Goal: Task Accomplishment & Management: Complete application form

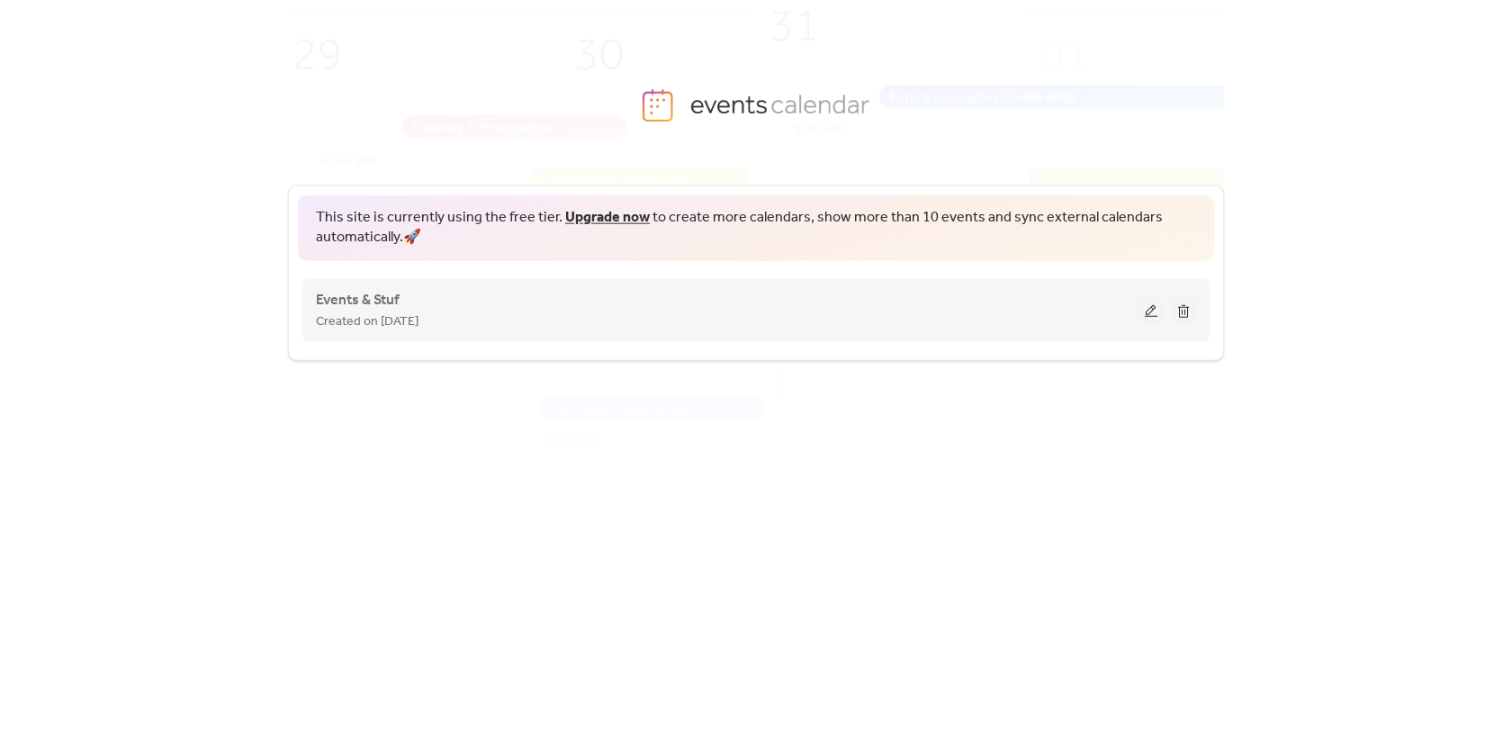
click at [1160, 305] on button at bounding box center [1151, 309] width 25 height 27
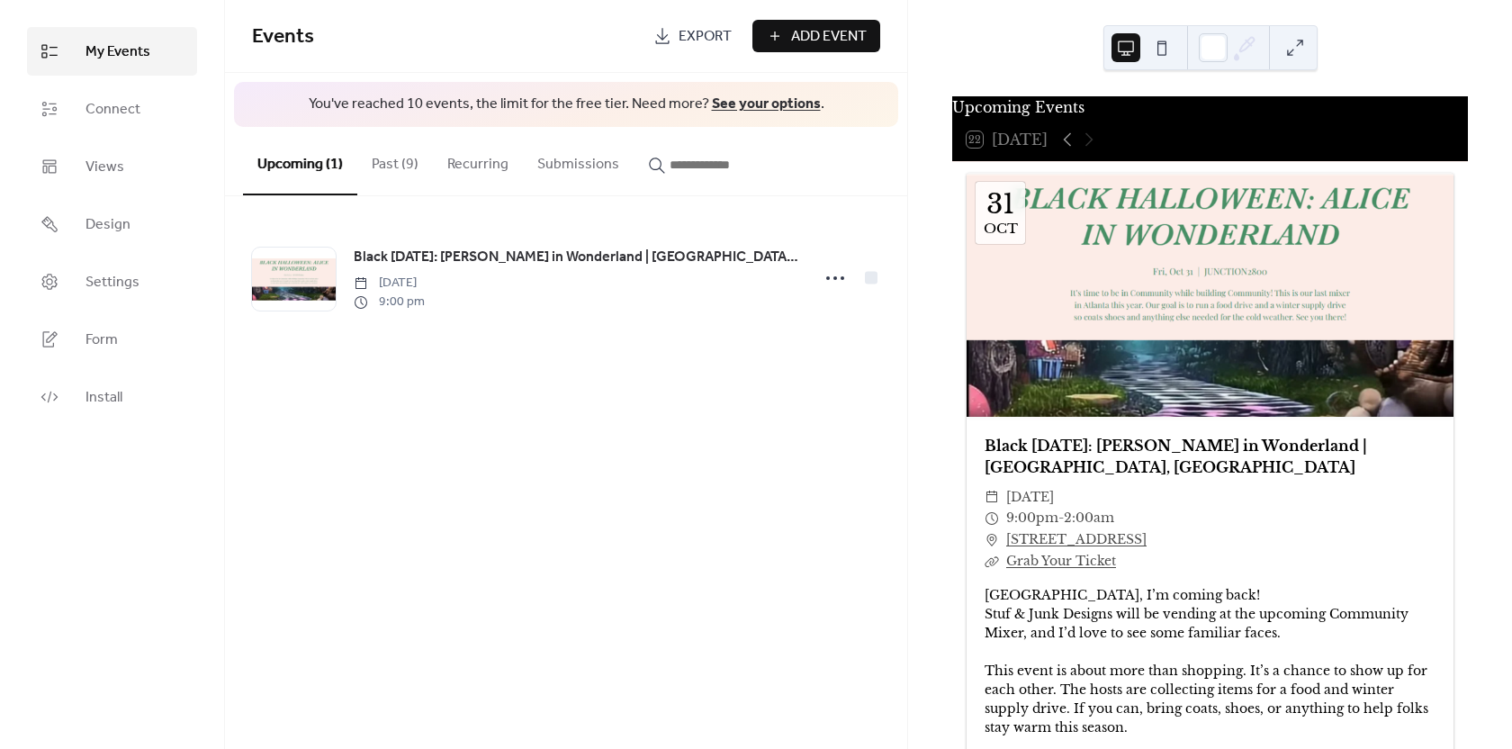
click at [815, 34] on div "Add Event" at bounding box center [817, 36] width 128 height 32
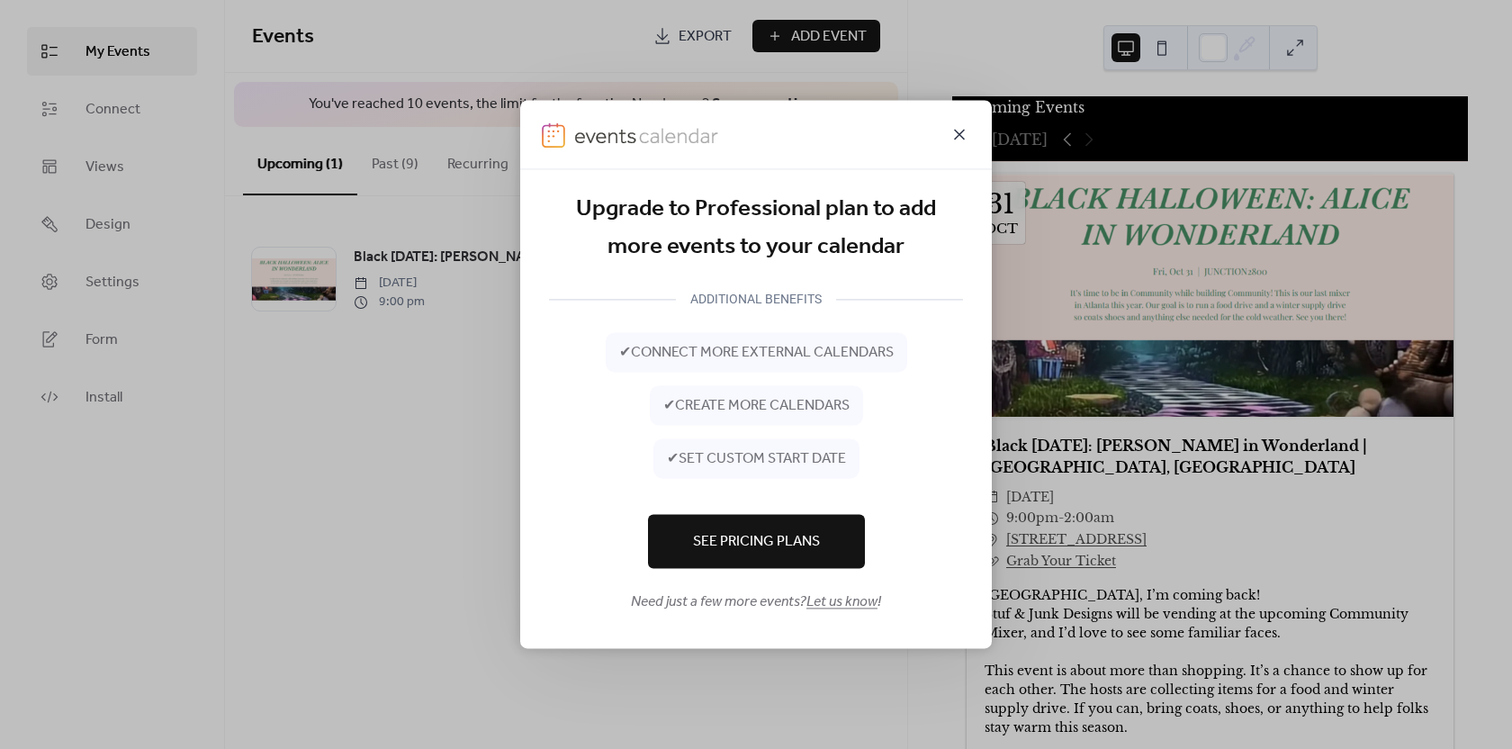
click at [962, 134] on icon at bounding box center [960, 134] width 22 height 22
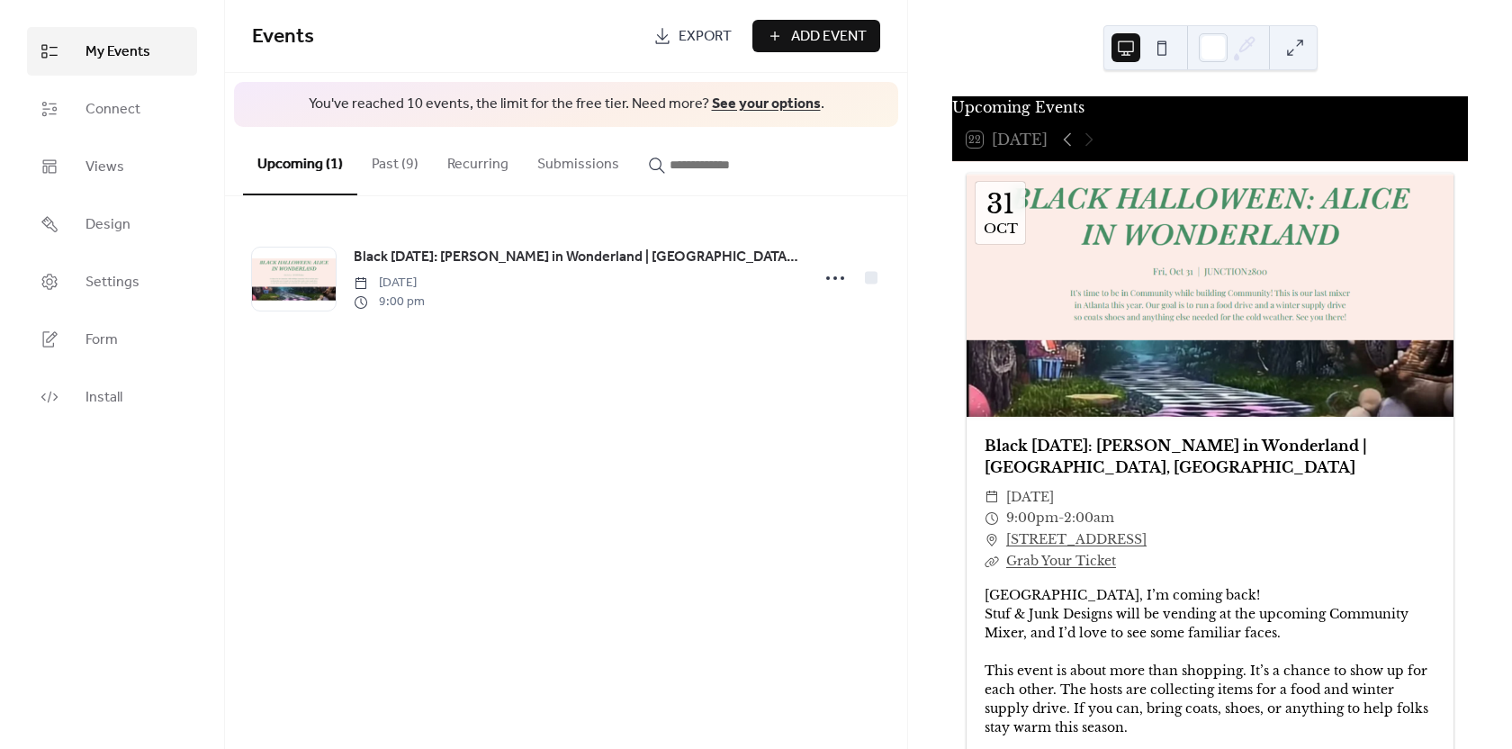
click at [412, 161] on button "Past (9)" at bounding box center [395, 160] width 76 height 67
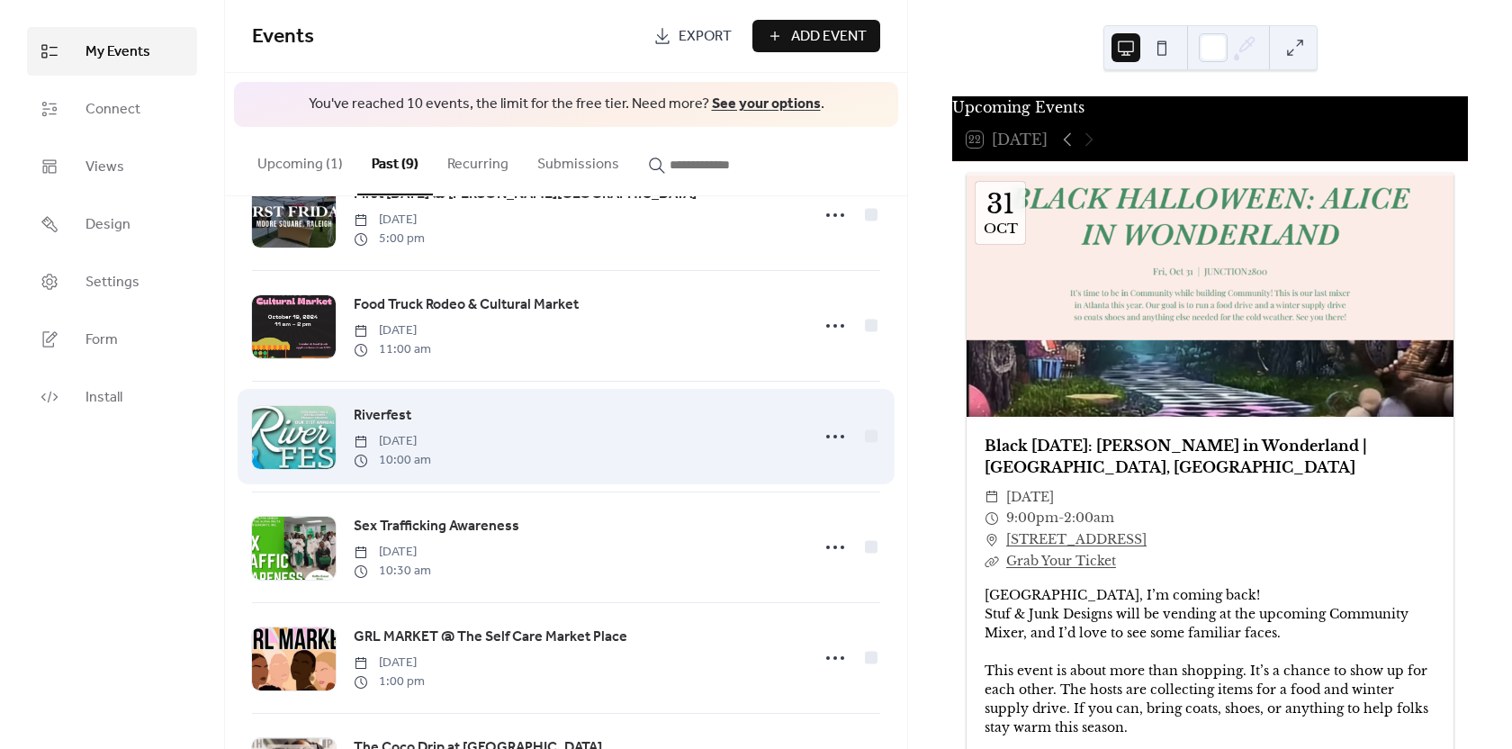
scroll to position [360, 0]
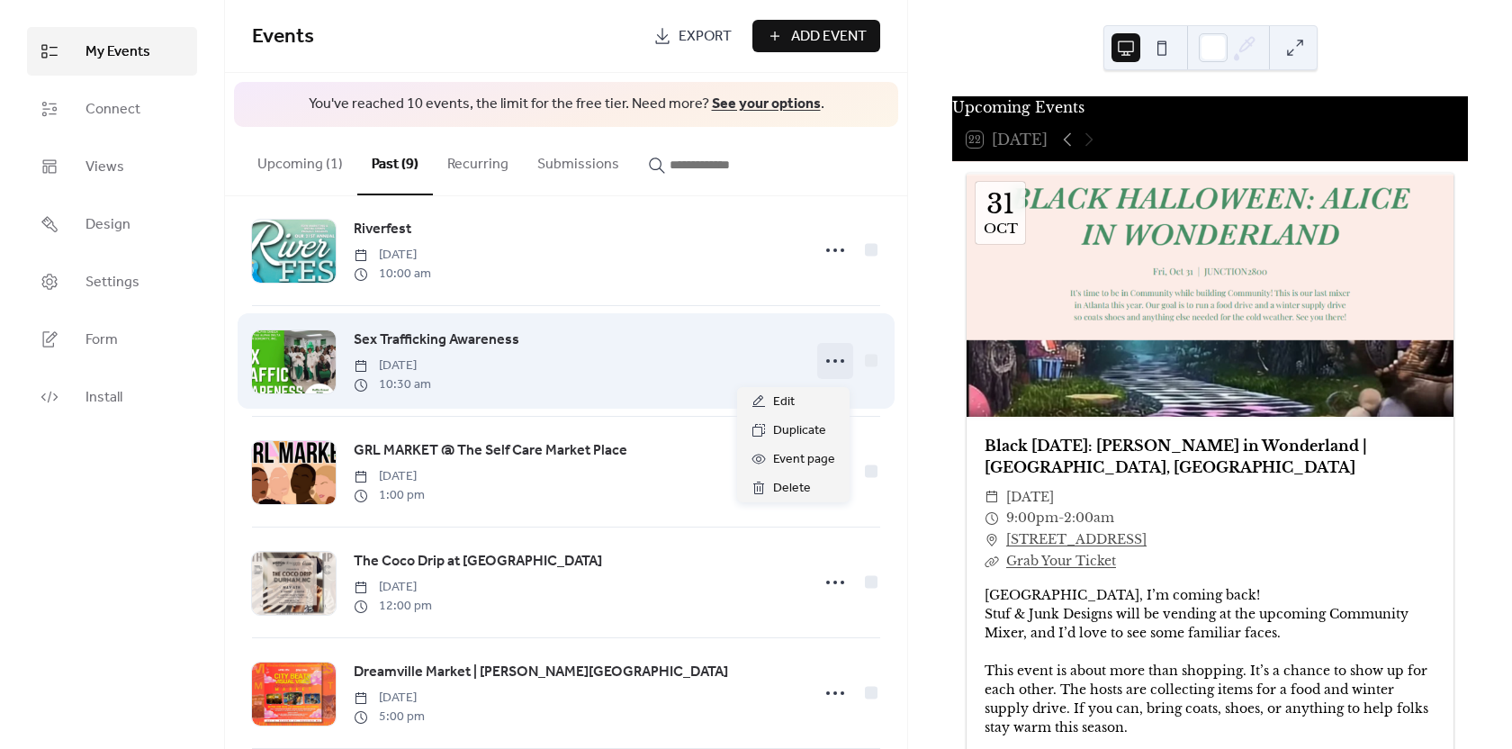
click at [832, 370] on icon at bounding box center [835, 361] width 29 height 29
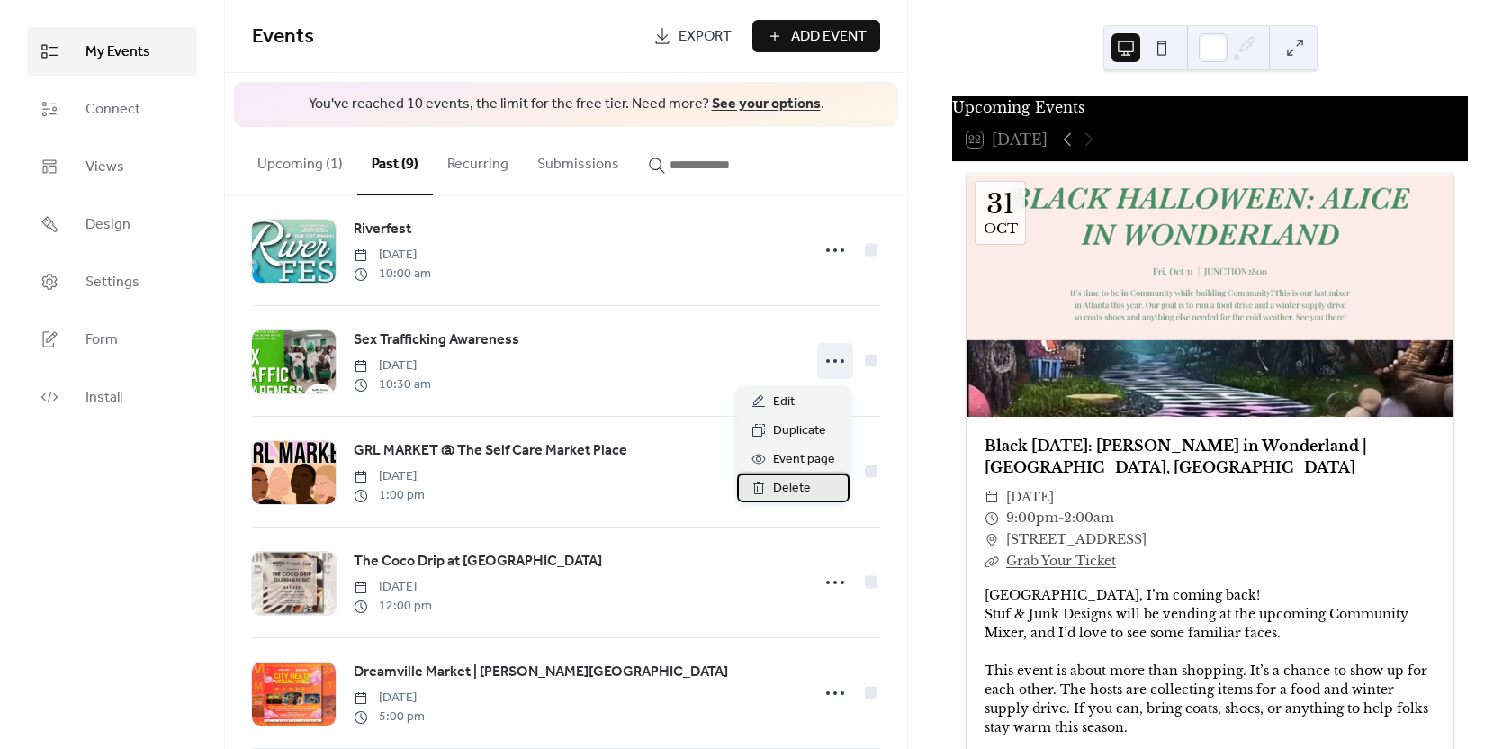
click at [800, 488] on span "Delete" at bounding box center [792, 489] width 38 height 22
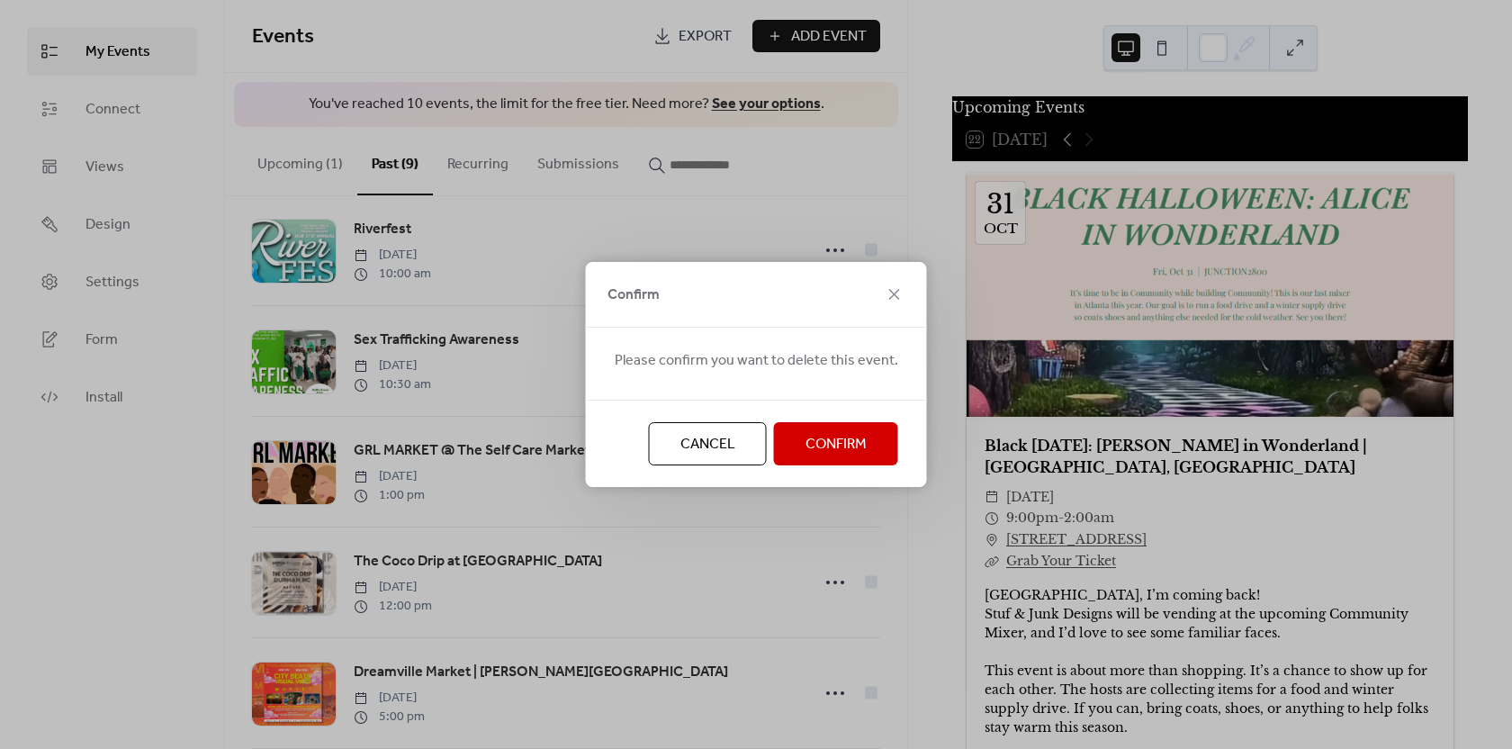
click at [806, 445] on span "Confirm" at bounding box center [836, 445] width 61 height 22
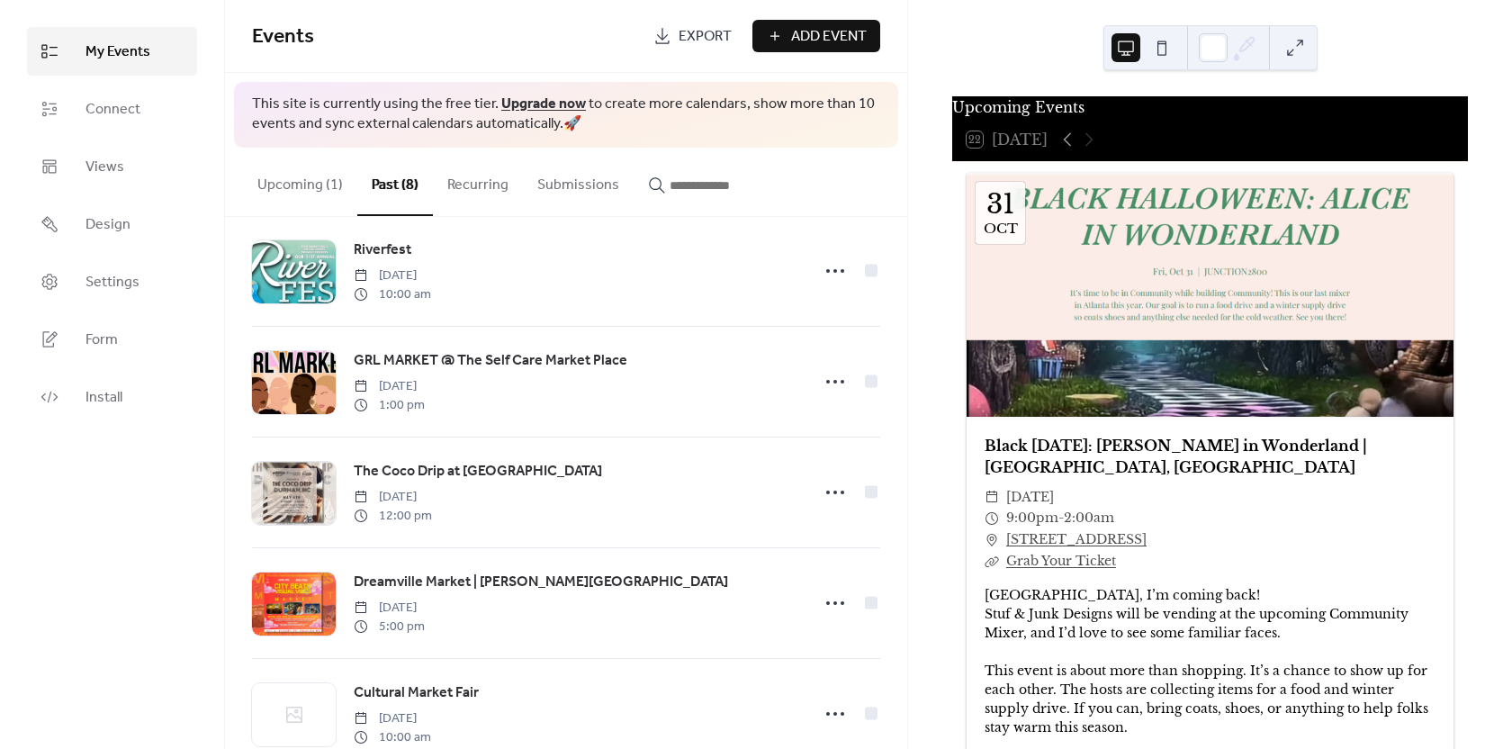
click at [840, 34] on span "Add Event" at bounding box center [829, 37] width 76 height 22
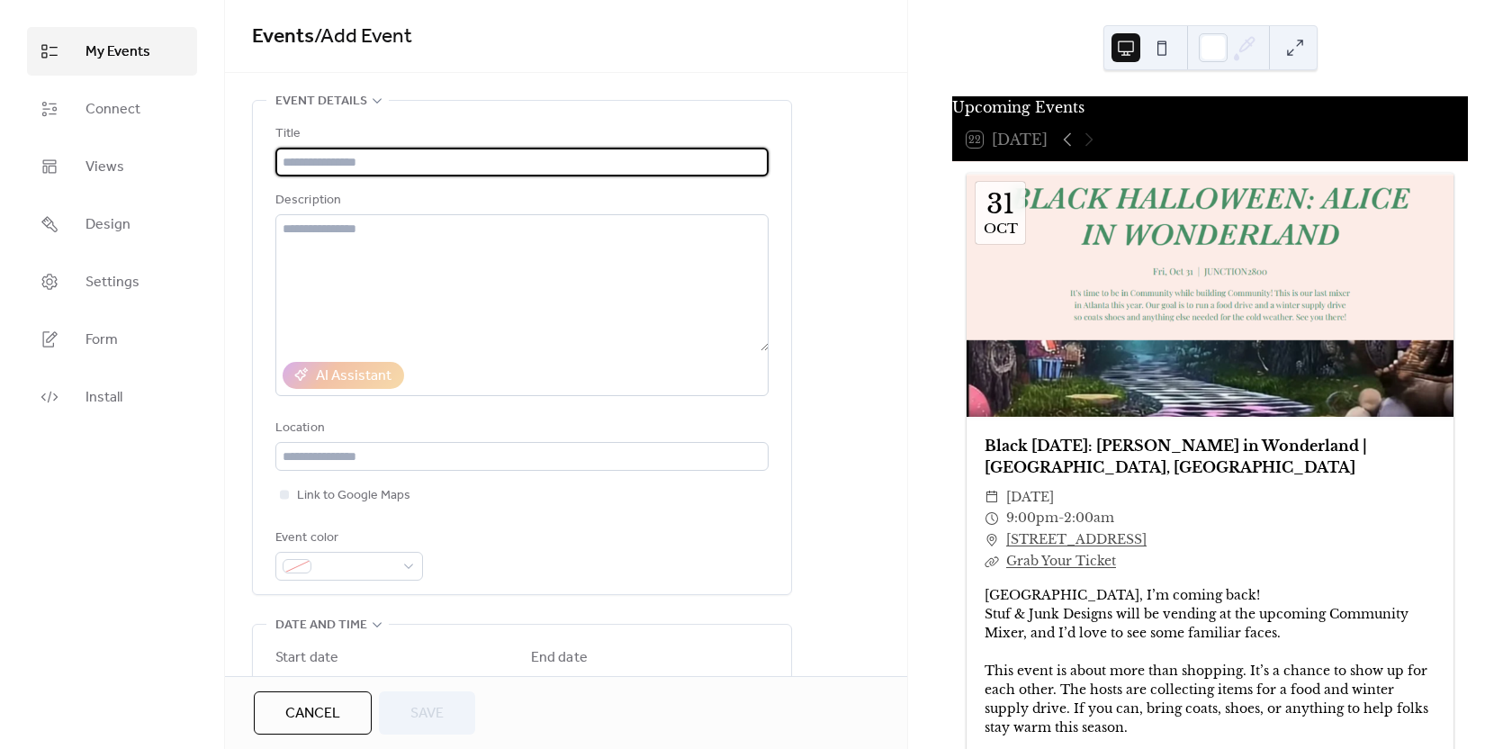
click at [448, 159] on input "text" at bounding box center [521, 162] width 493 height 29
type input "**********"
